Goal: Book appointment/travel/reservation

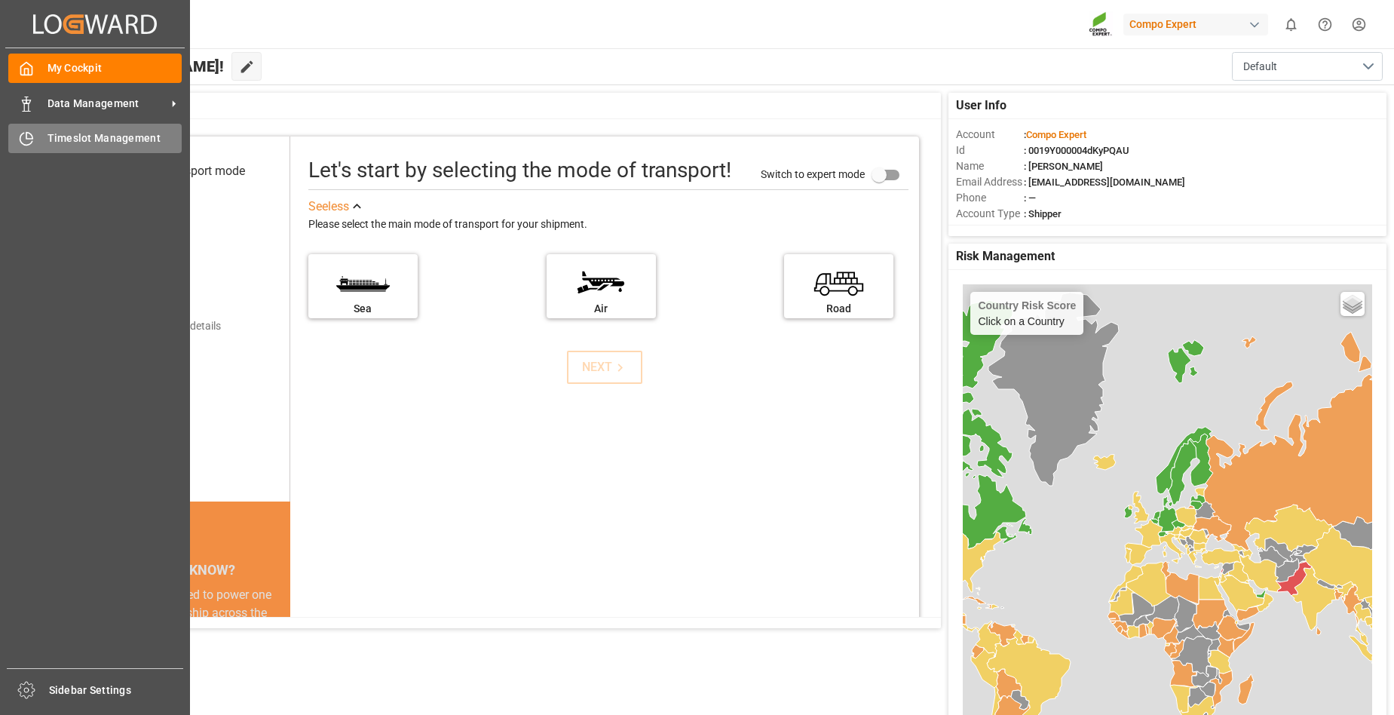
click at [56, 134] on span "Timeslot Management" at bounding box center [115, 138] width 135 height 16
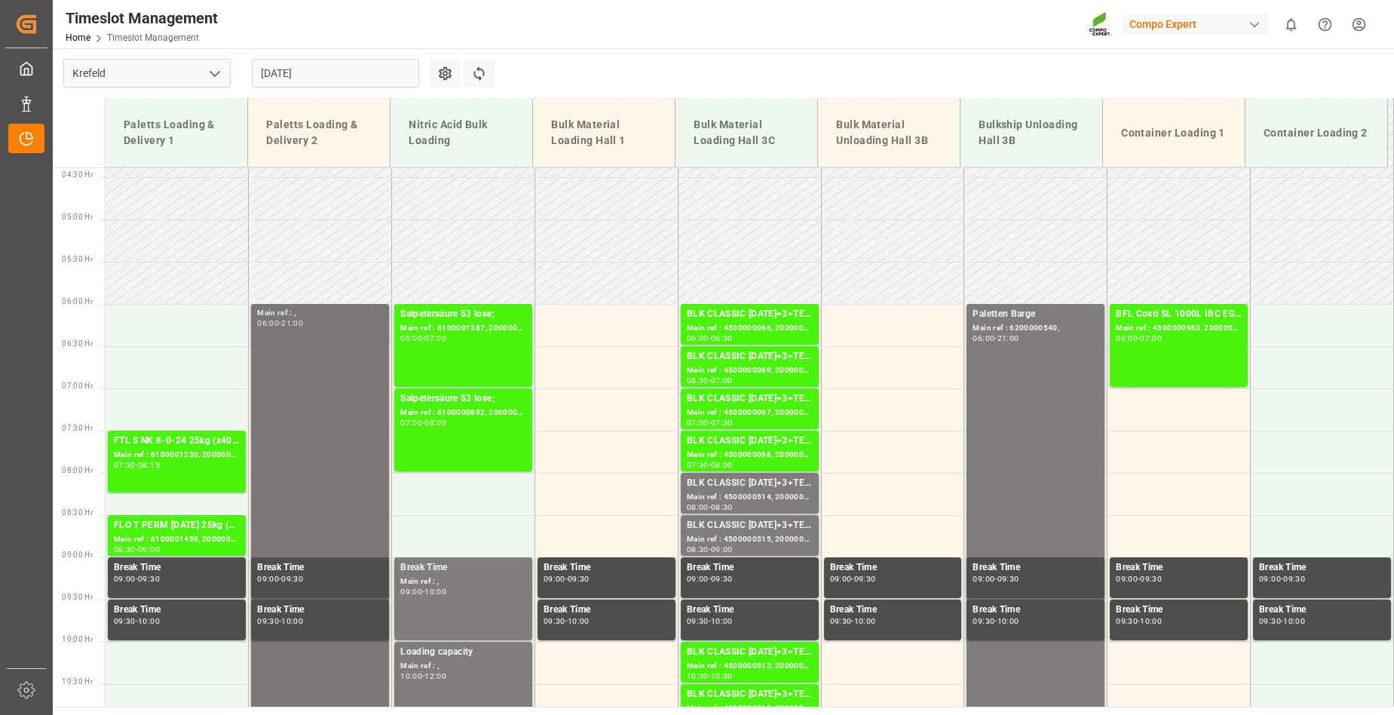
scroll to position [359, 0]
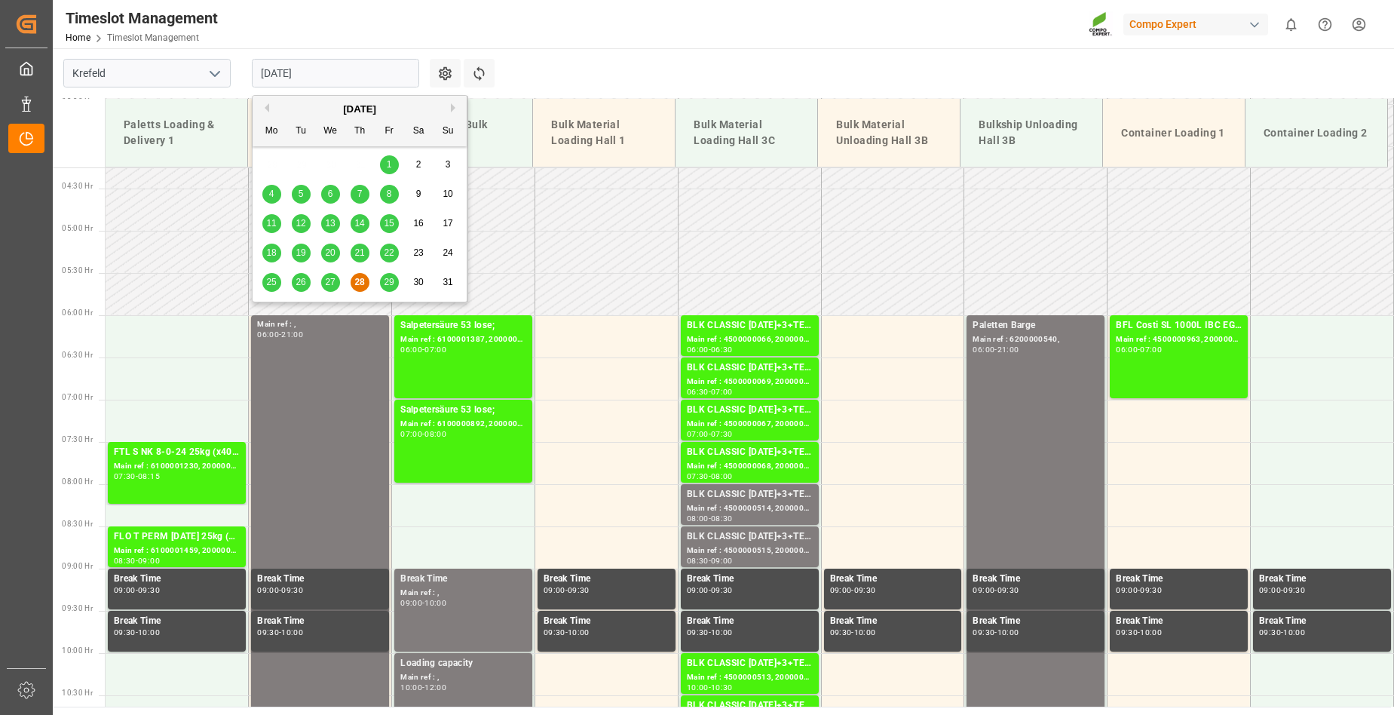
click at [324, 74] on input "[DATE]" at bounding box center [335, 73] width 167 height 29
click at [389, 281] on span "29" at bounding box center [389, 282] width 10 height 11
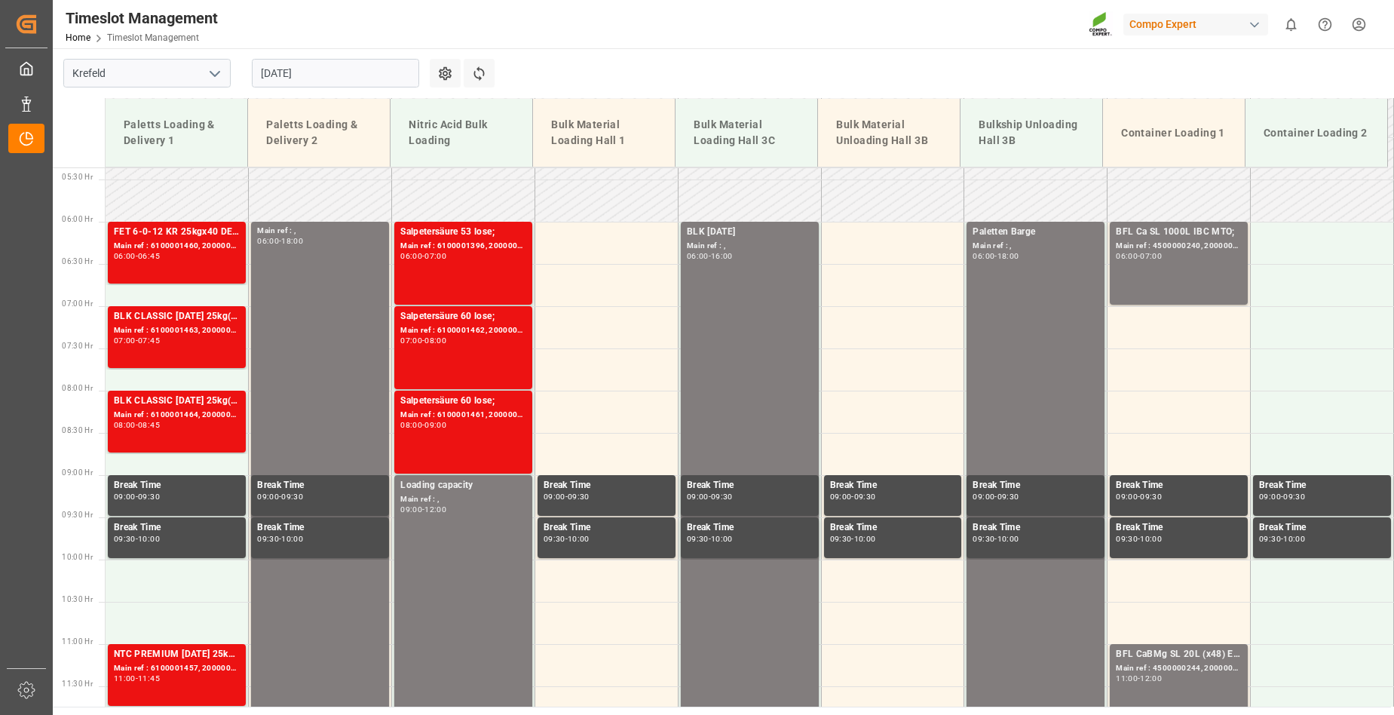
scroll to position [528, 0]
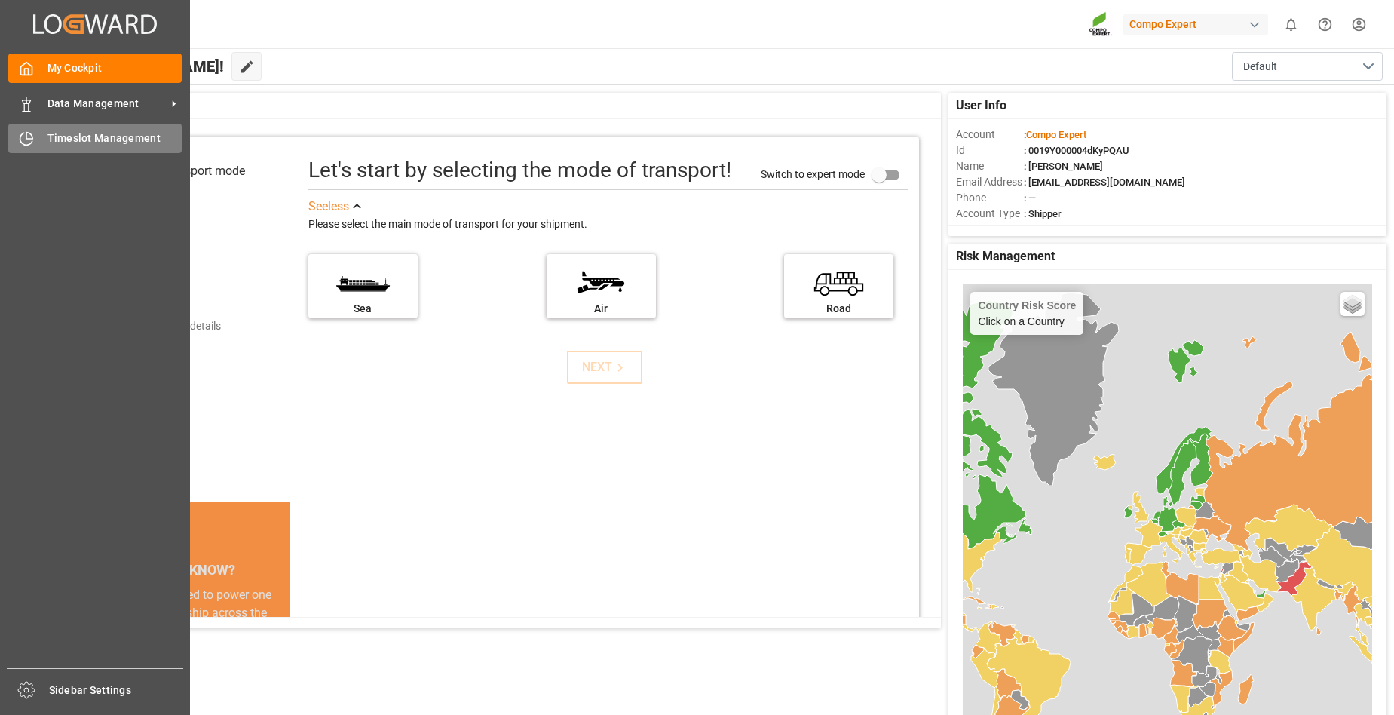
click at [59, 139] on span "Timeslot Management" at bounding box center [115, 138] width 135 height 16
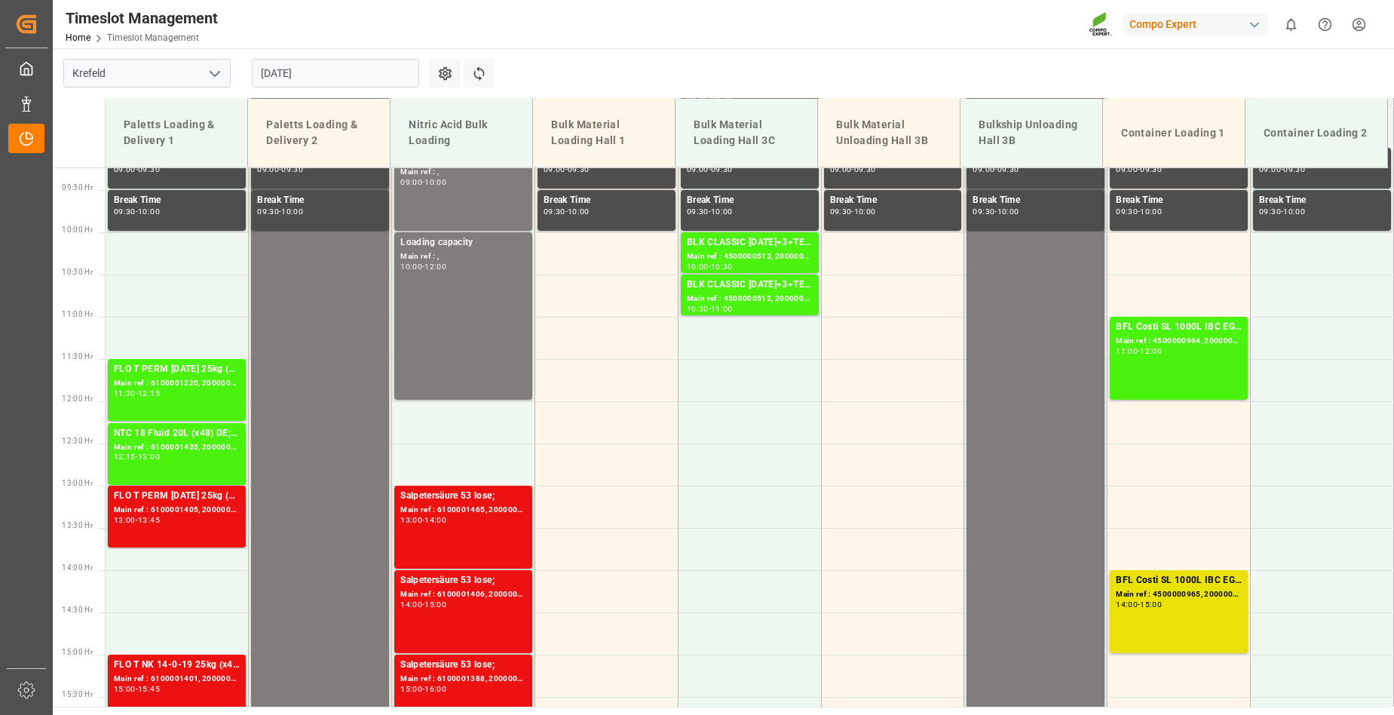
scroll to position [585, 0]
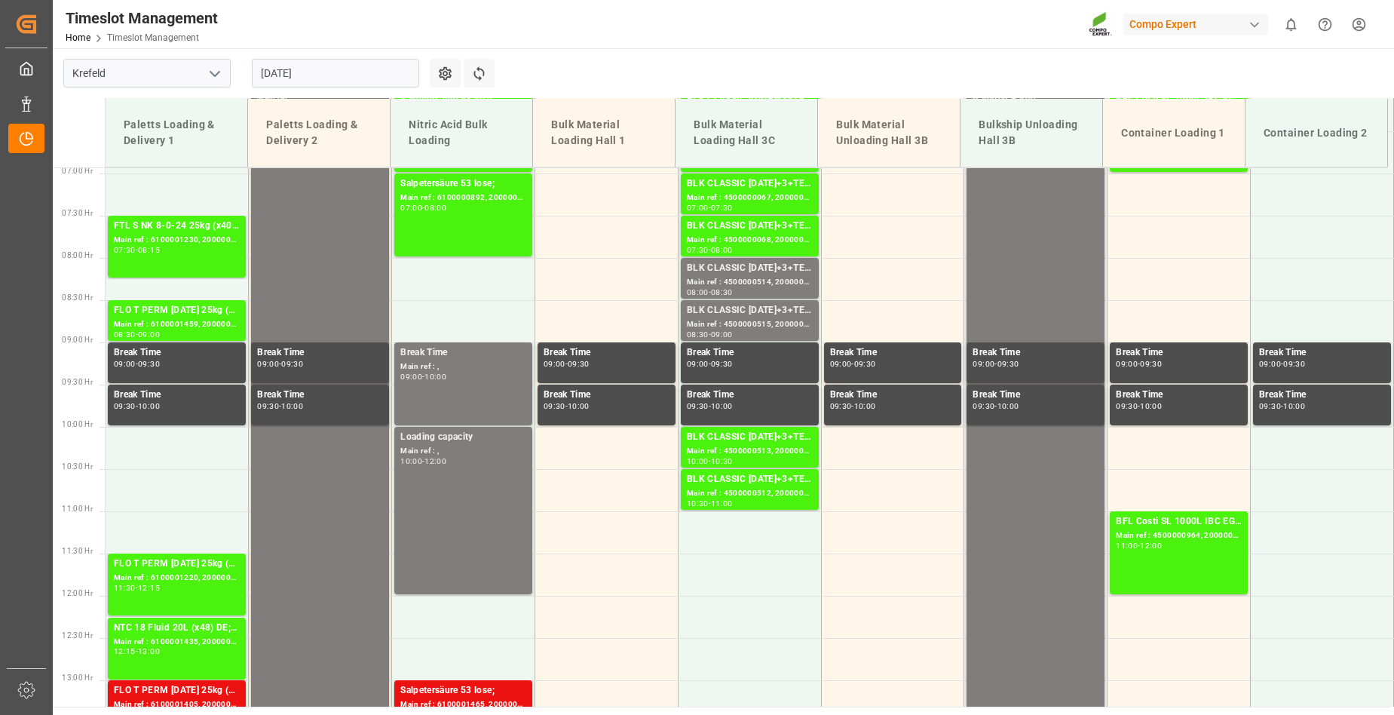
click at [366, 72] on input "[DATE]" at bounding box center [335, 73] width 167 height 29
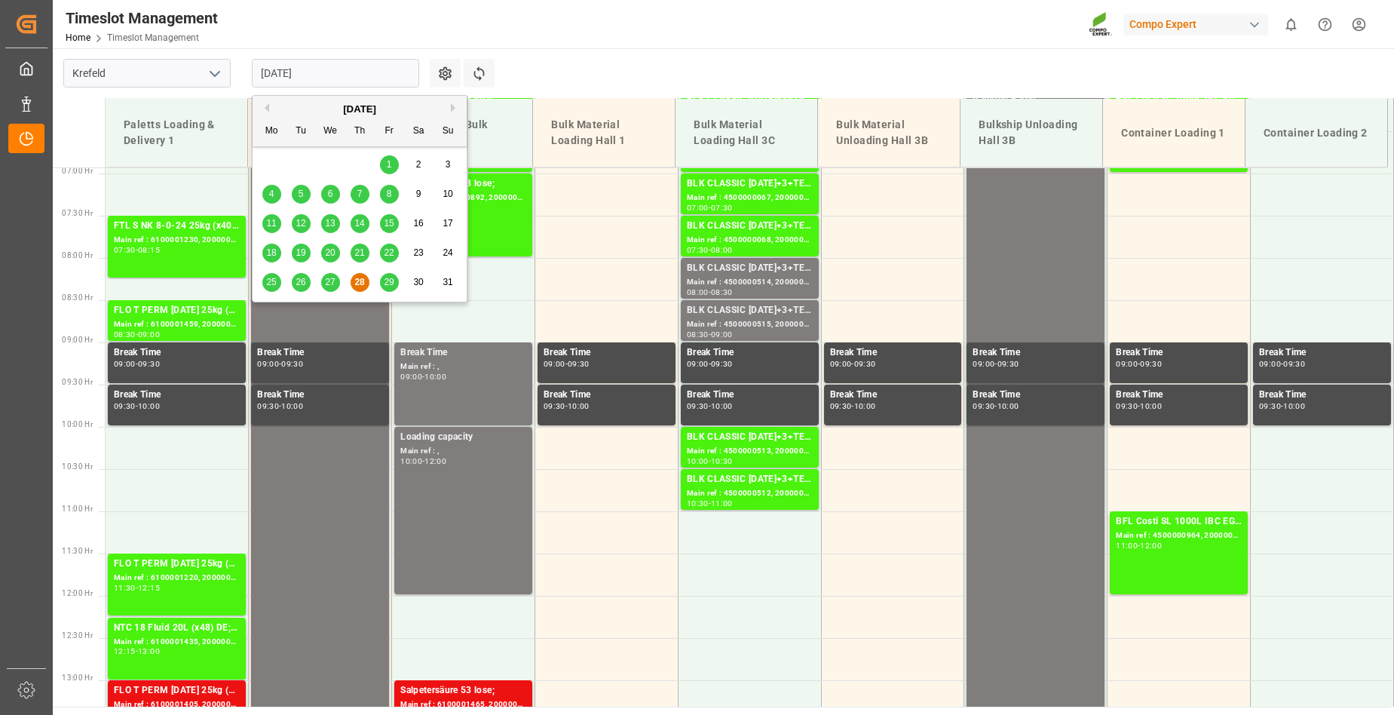
click at [390, 280] on span "29" at bounding box center [389, 282] width 10 height 11
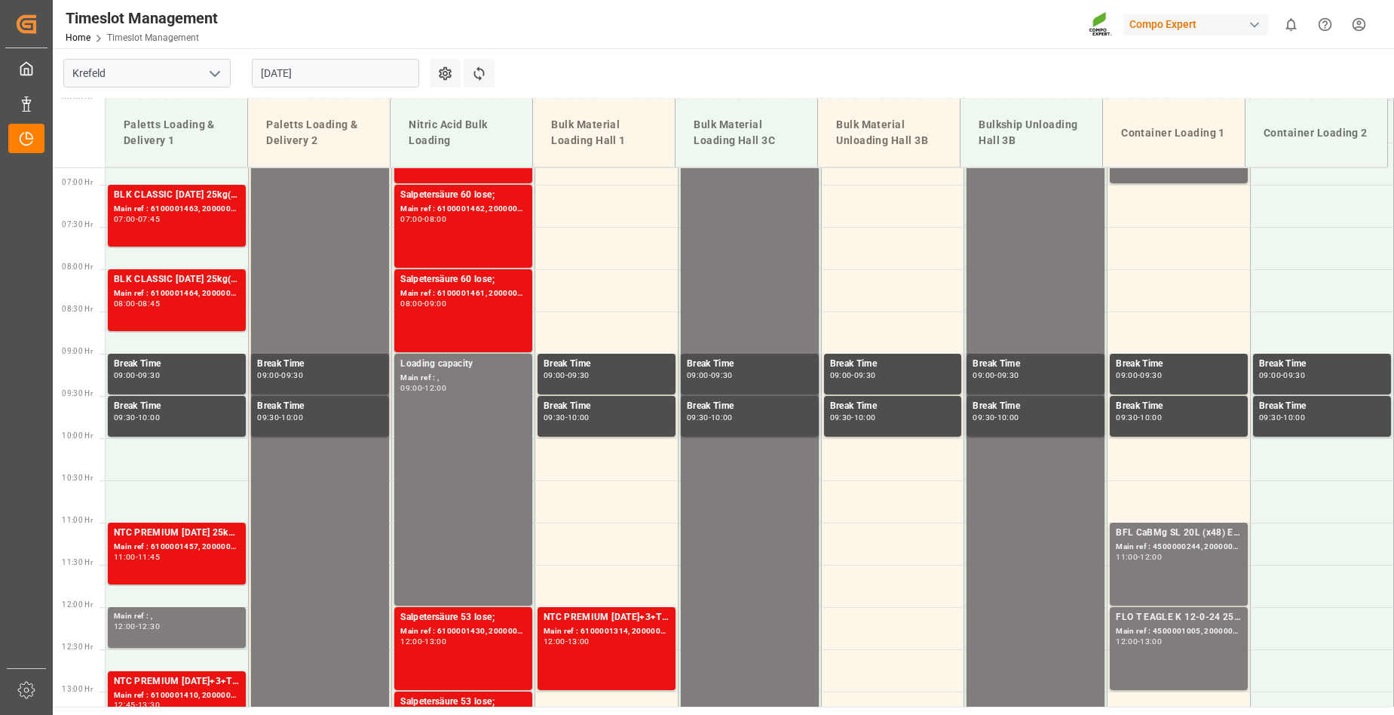
scroll to position [575, 0]
